Goal: Check status: Check status

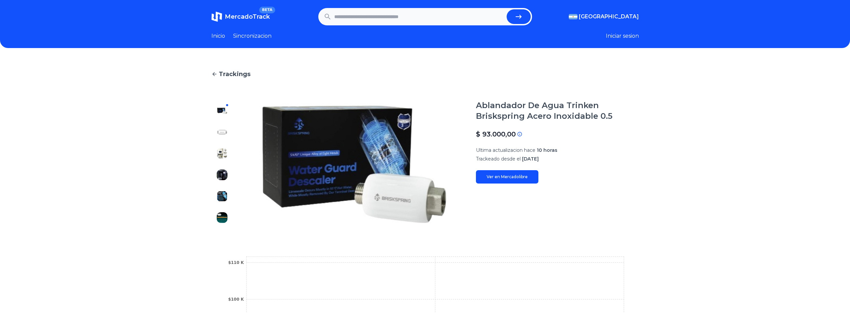
click at [406, 21] on input "text" at bounding box center [419, 16] width 170 height 15
paste input "**********"
click at [526, 16] on button "submit" at bounding box center [519, 16] width 24 height 15
type input "**********"
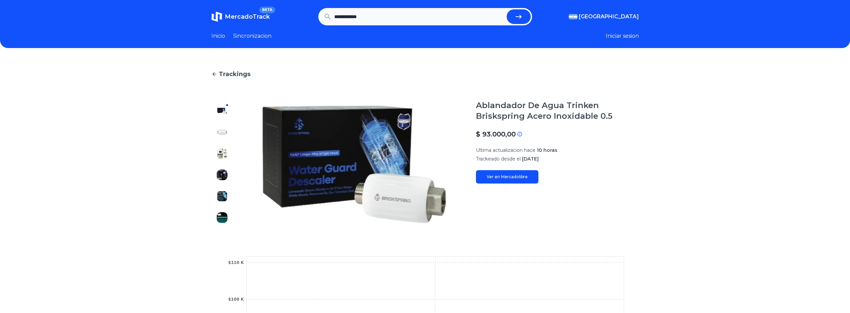
scroll to position [0, 0]
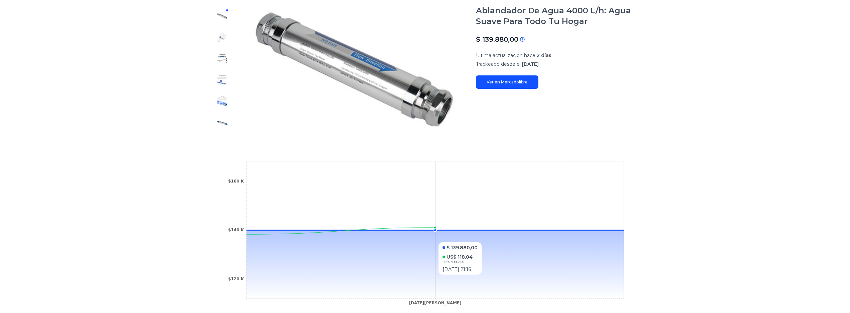
scroll to position [33, 0]
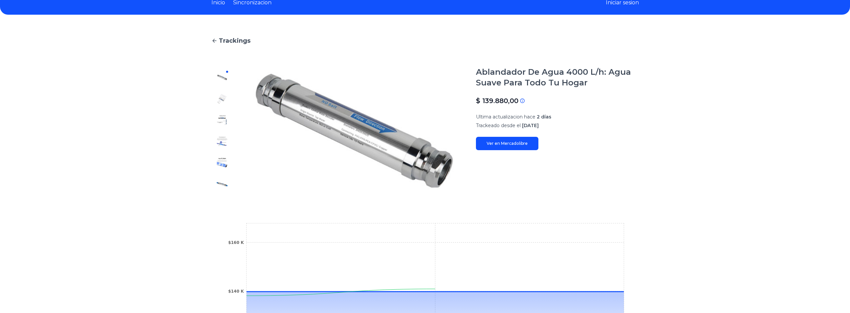
click at [224, 119] on img at bounding box center [222, 120] width 11 height 11
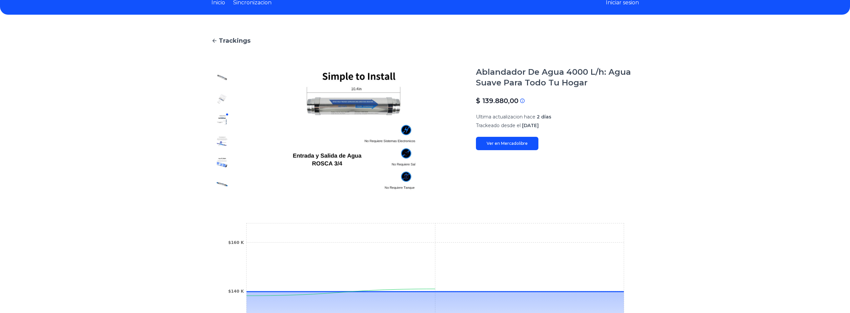
click at [223, 132] on div at bounding box center [221, 131] width 21 height 128
click at [225, 140] on img at bounding box center [222, 141] width 11 height 11
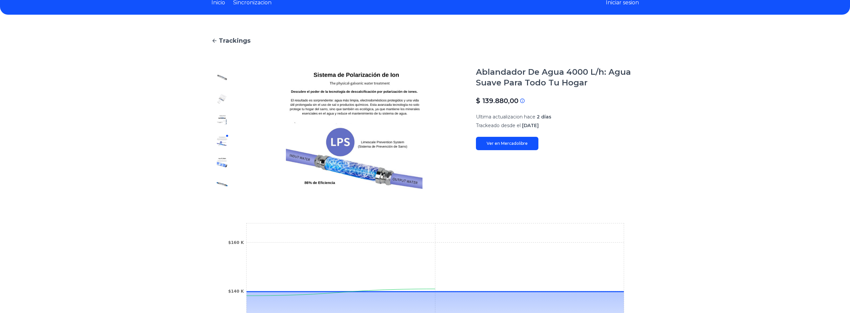
click at [224, 162] on img at bounding box center [222, 163] width 11 height 11
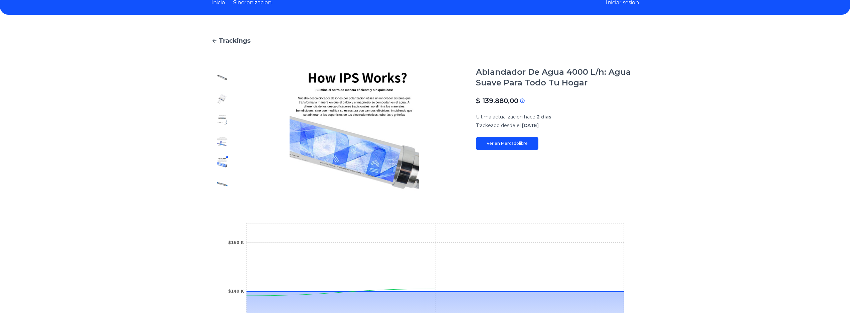
click at [222, 180] on img at bounding box center [222, 184] width 11 height 11
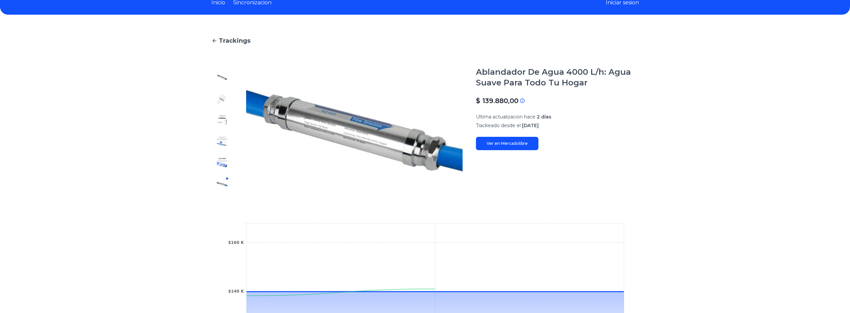
click at [223, 102] on img at bounding box center [222, 98] width 11 height 11
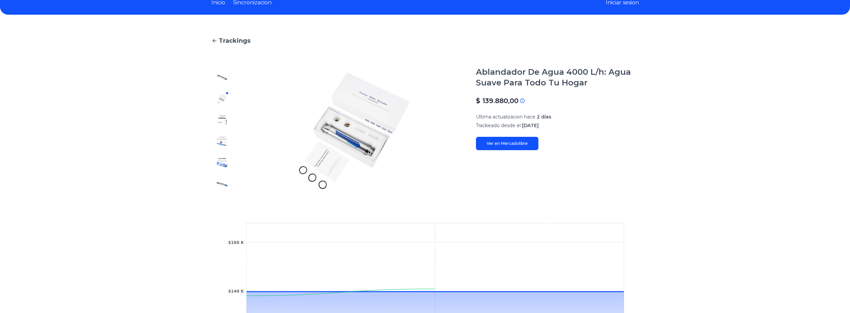
click at [221, 76] on img at bounding box center [222, 77] width 11 height 11
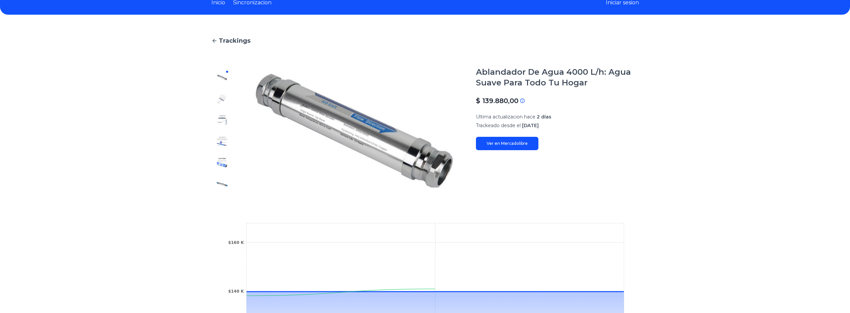
click at [223, 107] on div at bounding box center [221, 131] width 21 height 128
click at [223, 102] on img at bounding box center [222, 98] width 11 height 11
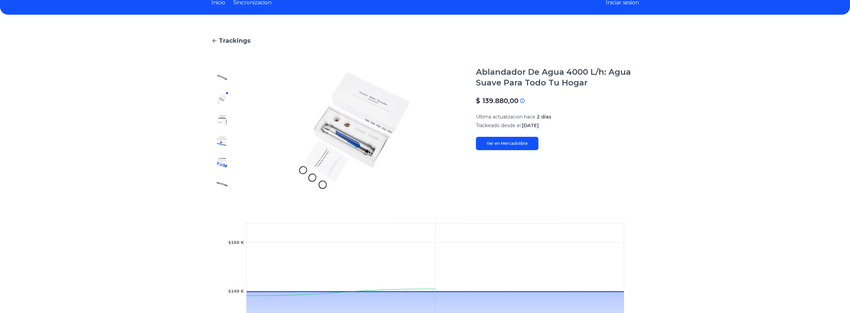
click at [223, 119] on img at bounding box center [222, 120] width 11 height 11
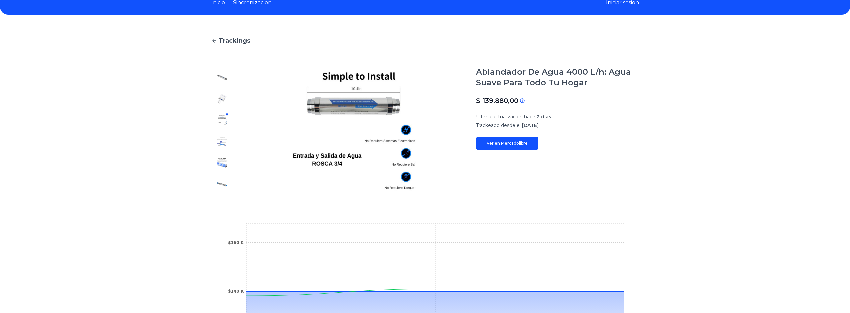
click at [223, 141] on img at bounding box center [222, 141] width 11 height 11
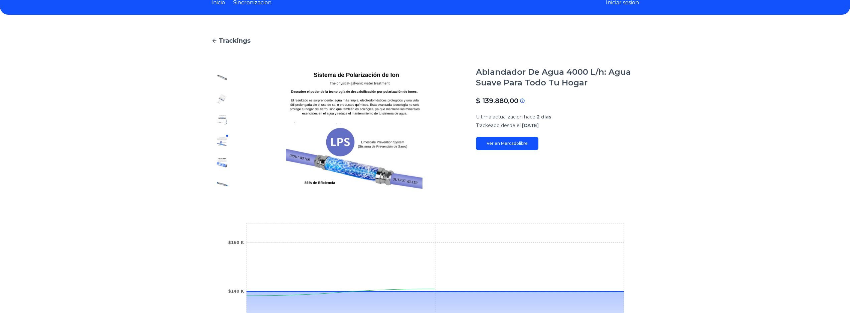
click at [224, 165] on img at bounding box center [222, 163] width 11 height 11
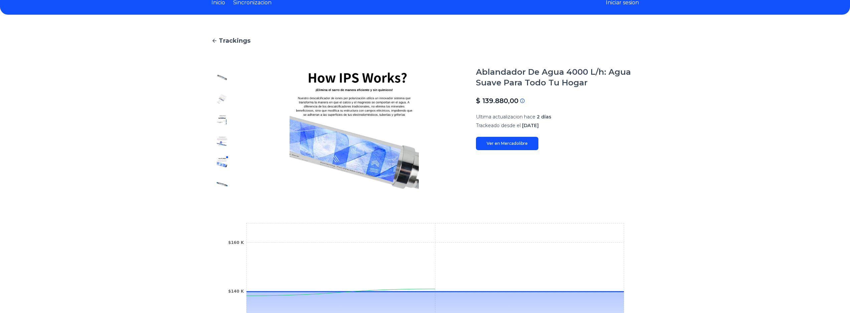
click at [226, 186] on img at bounding box center [222, 184] width 11 height 11
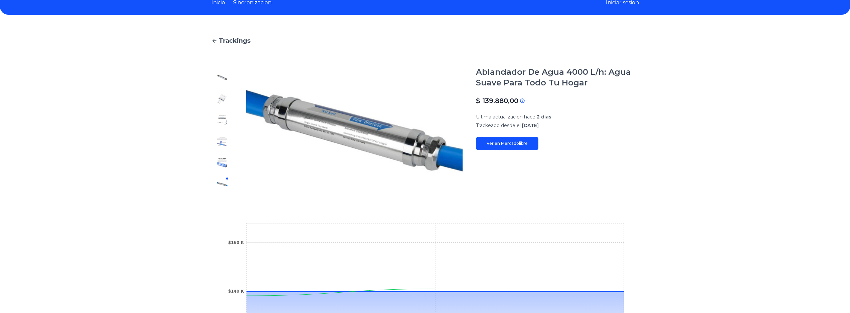
click at [226, 72] on img at bounding box center [222, 77] width 11 height 11
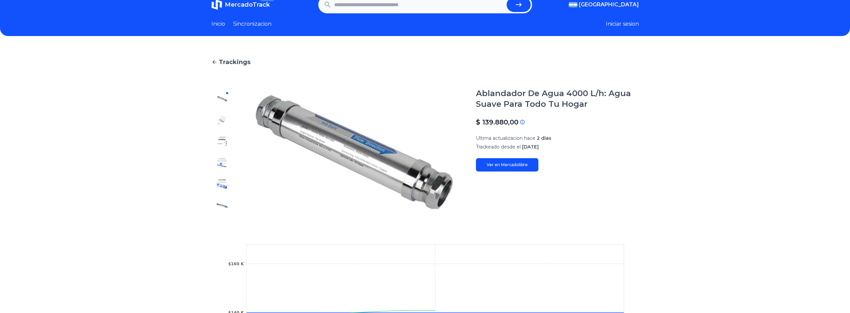
scroll to position [0, 0]
